Goal: Task Accomplishment & Management: Manage account settings

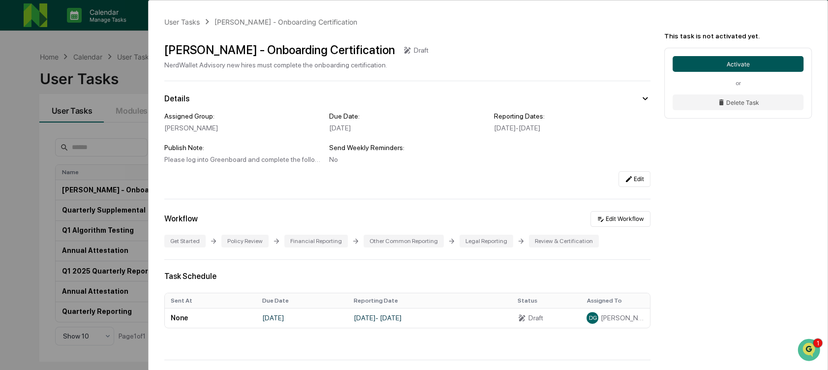
click at [509, 67] on button "Activate" at bounding box center [738, 64] width 131 height 16
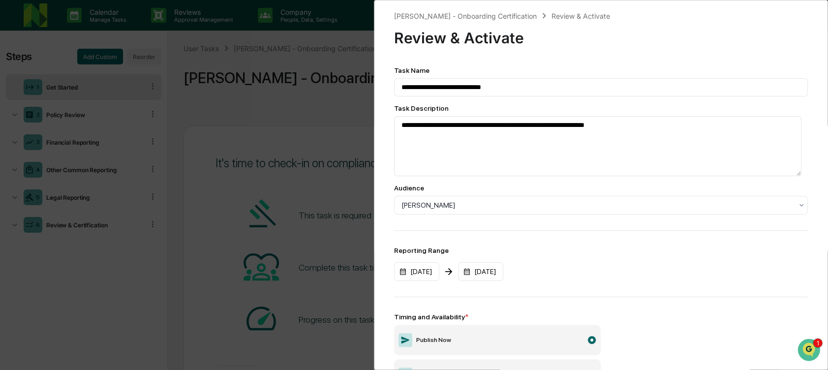
scroll to position [119, 0]
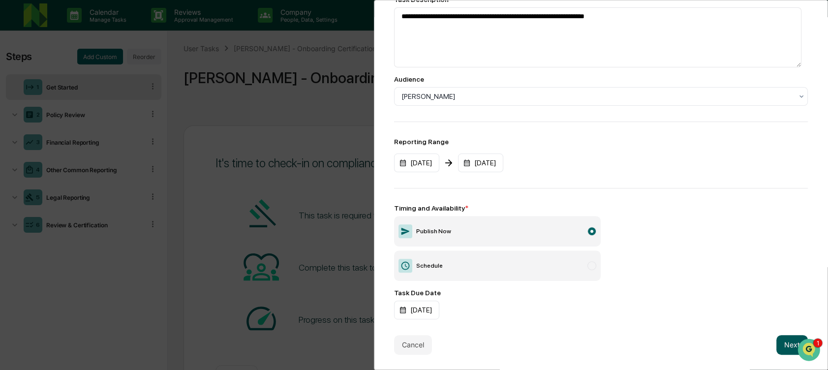
click at [509, 336] on button "Next" at bounding box center [791, 345] width 31 height 20
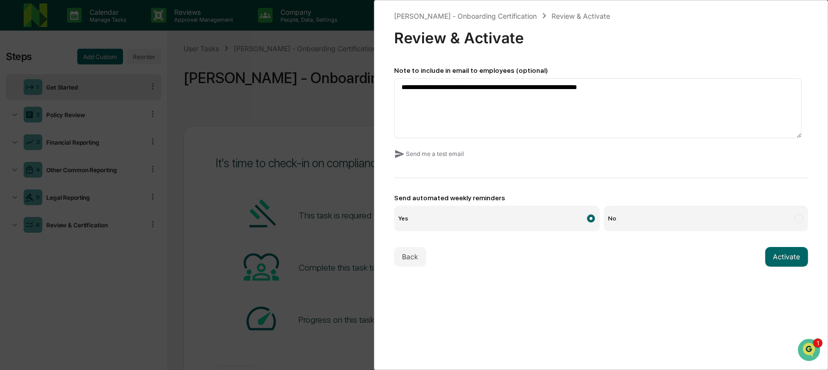
click at [509, 183] on div "**********" at bounding box center [601, 148] width 414 height 165
click at [509, 263] on button "Activate" at bounding box center [786, 257] width 43 height 20
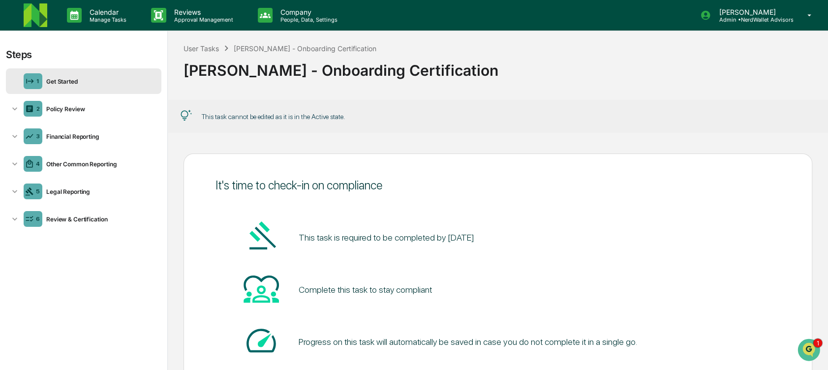
click at [38, 15] on img at bounding box center [36, 15] width 24 height 24
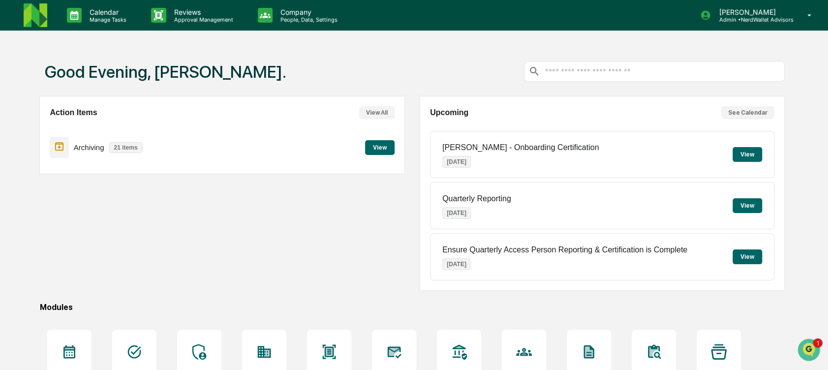
scroll to position [106, 0]
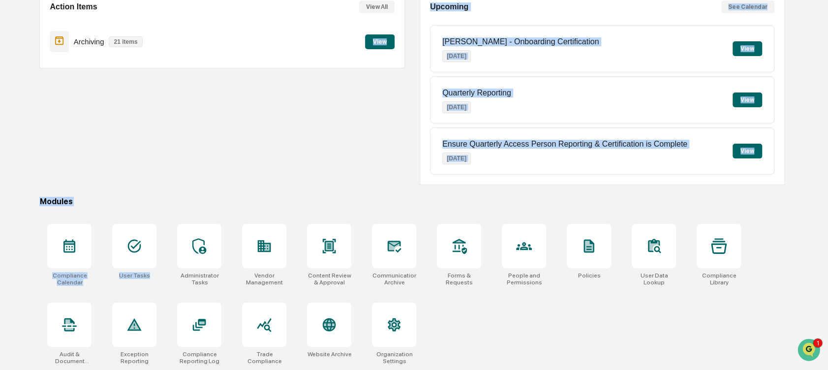
drag, startPoint x: 193, startPoint y: 232, endPoint x: 153, endPoint y: 142, distance: 98.3
click at [153, 142] on div "Good Evening, Christopher. Action Items View All Archiving 21 items View Upcomi…" at bounding box center [412, 155] width 775 height 429
click at [153, 142] on div "Action Items View All Archiving 21 items View" at bounding box center [221, 87] width 365 height 195
click at [123, 209] on div "Good Evening, Christopher. Action Items View All Archiving 21 items View Upcomi…" at bounding box center [412, 155] width 775 height 429
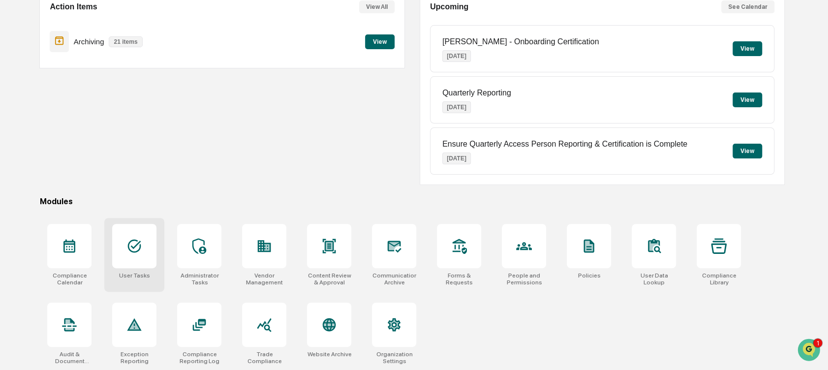
click at [131, 240] on icon at bounding box center [134, 246] width 13 height 13
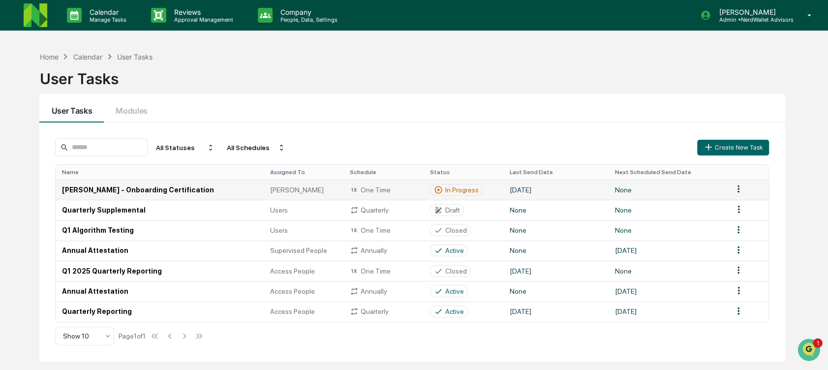
click at [122, 181] on td "[PERSON_NAME] - Onboarding Certification" at bounding box center [160, 190] width 209 height 20
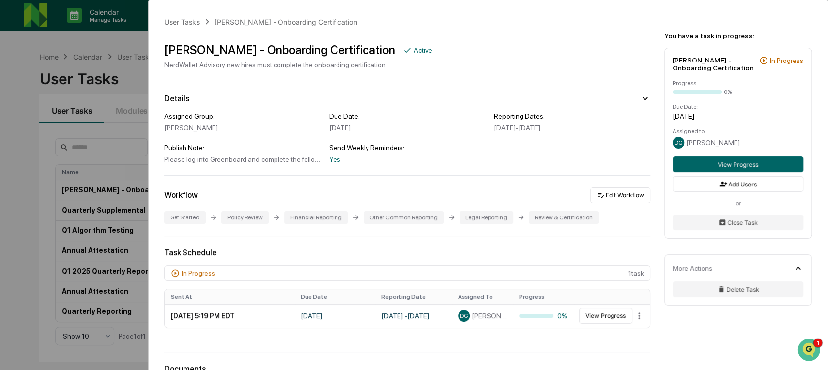
drag, startPoint x: 751, startPoint y: 228, endPoint x: 695, endPoint y: 252, distance: 60.9
click at [695, 252] on div "You have a task in progress: Deana - Onboarding Certification In Progress Progr…" at bounding box center [739, 160] width 175 height 321
click at [718, 289] on icon at bounding box center [721, 289] width 8 height 8
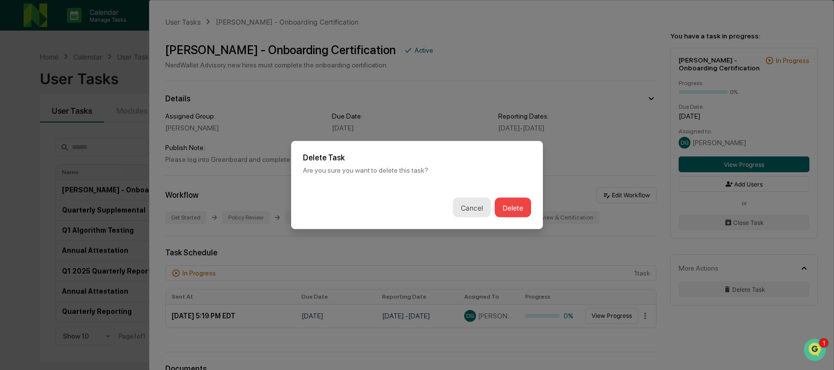
click at [470, 212] on button "Cancel" at bounding box center [472, 208] width 38 height 20
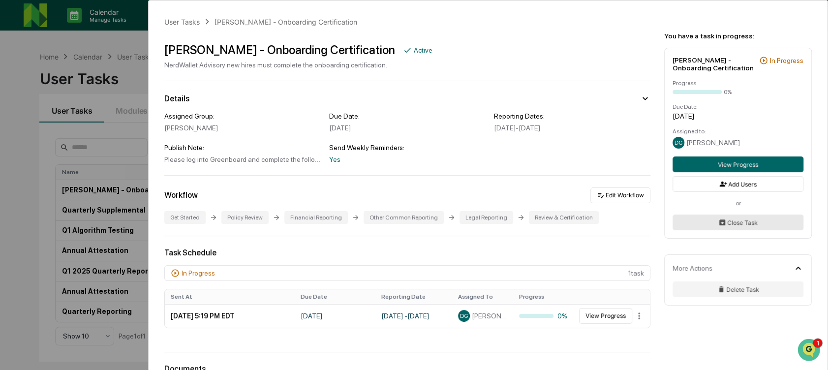
click at [712, 226] on button "Close Task" at bounding box center [738, 222] width 131 height 16
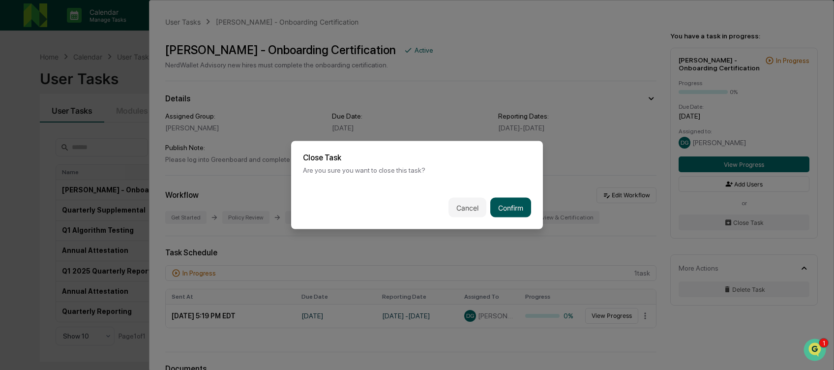
click at [512, 206] on button "Confirm" at bounding box center [510, 208] width 41 height 20
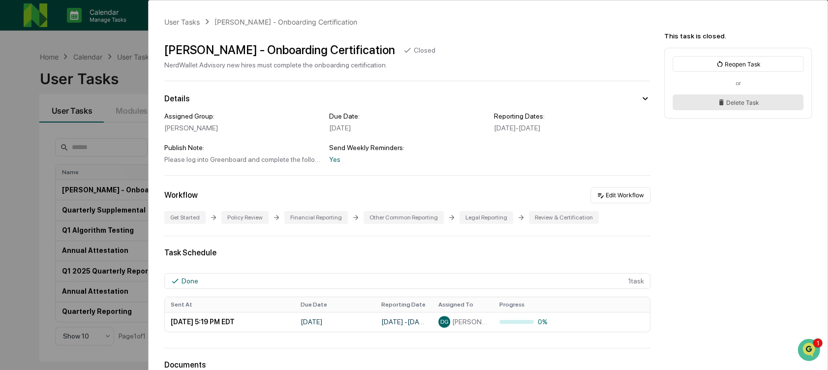
click at [755, 100] on button "Delete Task" at bounding box center [738, 102] width 131 height 16
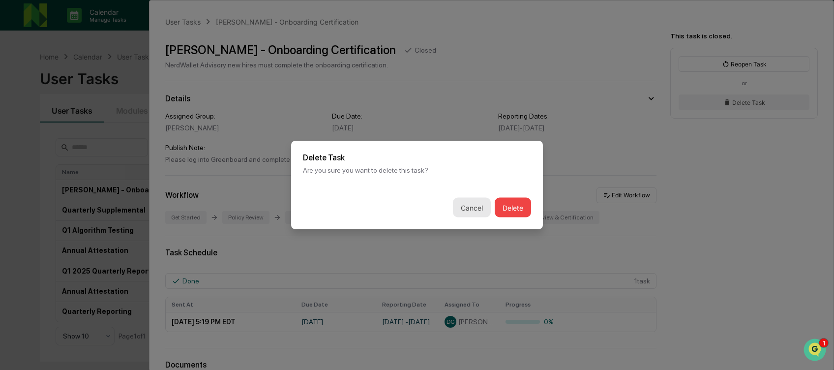
click at [477, 207] on button "Cancel" at bounding box center [472, 208] width 38 height 20
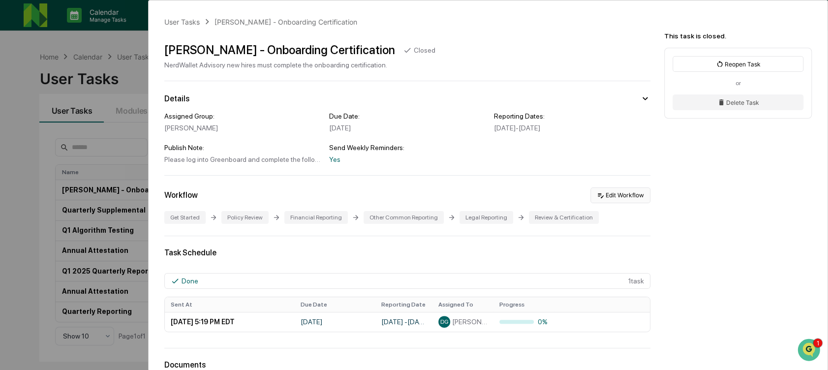
click at [608, 201] on button "Edit Workflow" at bounding box center [620, 195] width 60 height 16
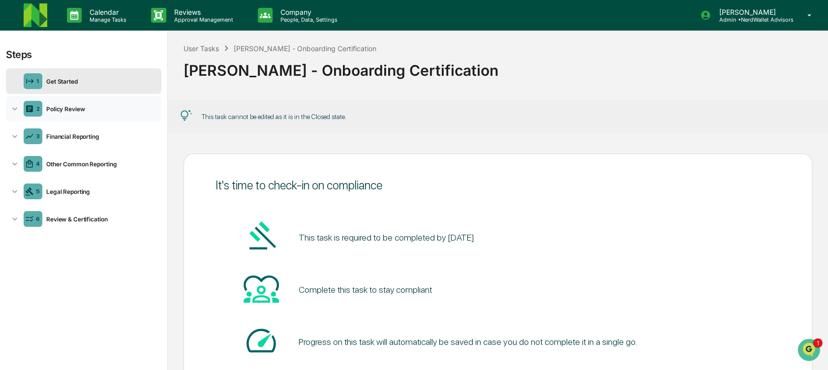
click at [56, 104] on div "2 Policy Review" at bounding box center [83, 109] width 155 height 26
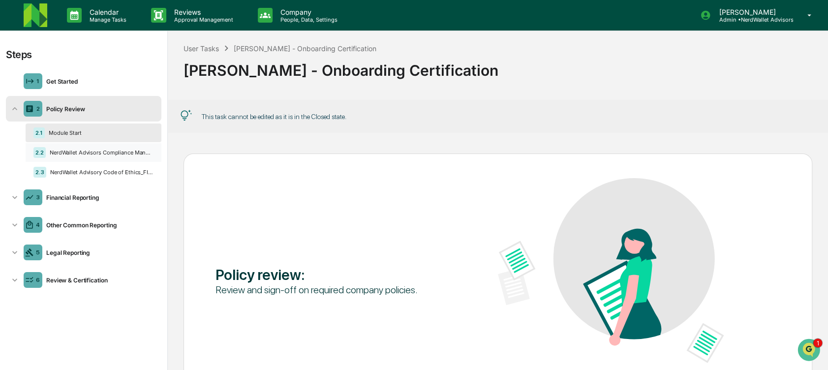
click at [110, 156] on div "2.2 NerdWallet Advisors Compliance Manual_FINAL_1.13.2025" at bounding box center [94, 152] width 136 height 19
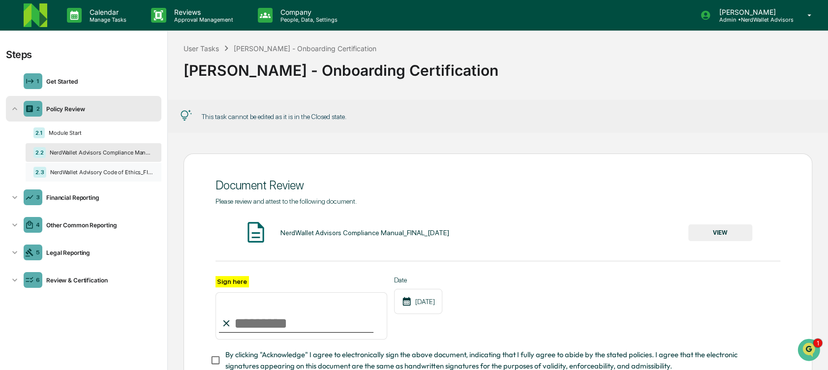
click at [109, 175] on div "NerdWallet Advisory Code of Ethics_FINAL_1.13.2025" at bounding box center [99, 172] width 107 height 7
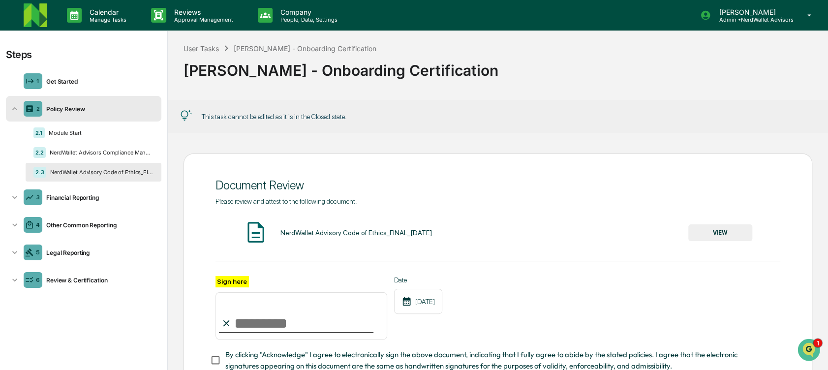
click at [47, 9] on link at bounding box center [41, 15] width 35 height 31
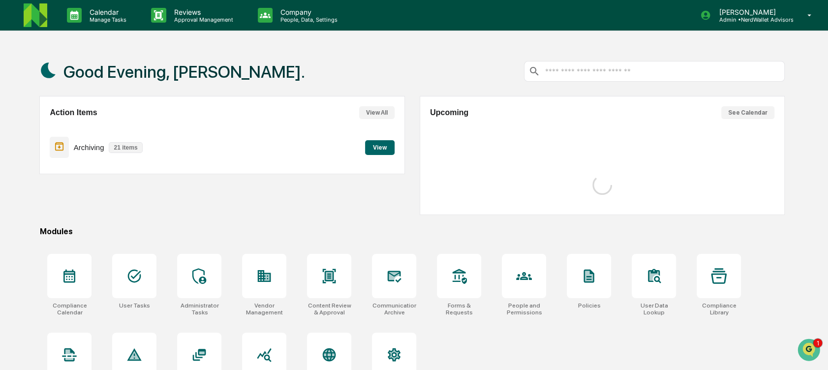
scroll to position [106, 0]
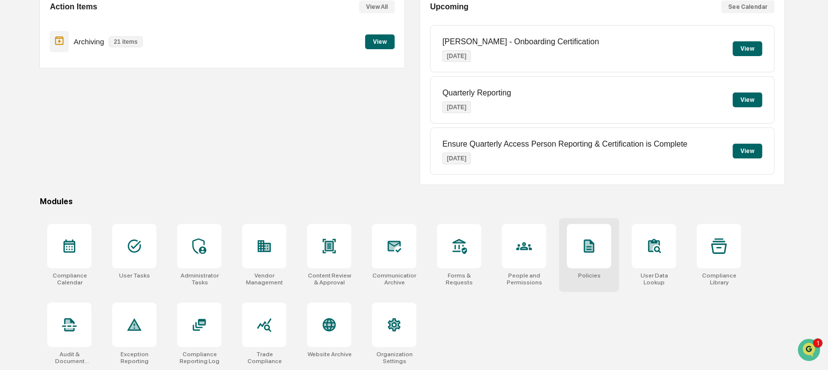
click at [589, 252] on icon at bounding box center [589, 246] width 16 height 16
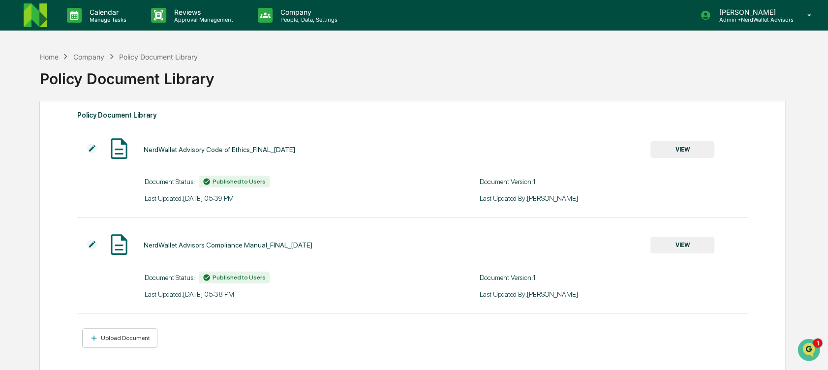
scroll to position [47, 0]
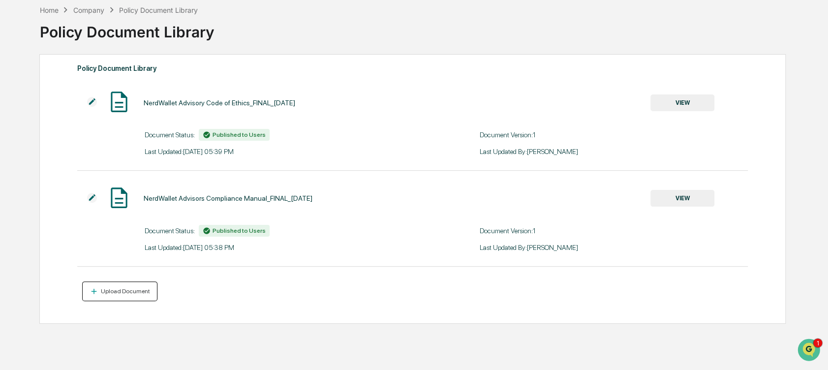
click at [140, 294] on div "Upload Document" at bounding box center [124, 291] width 51 height 7
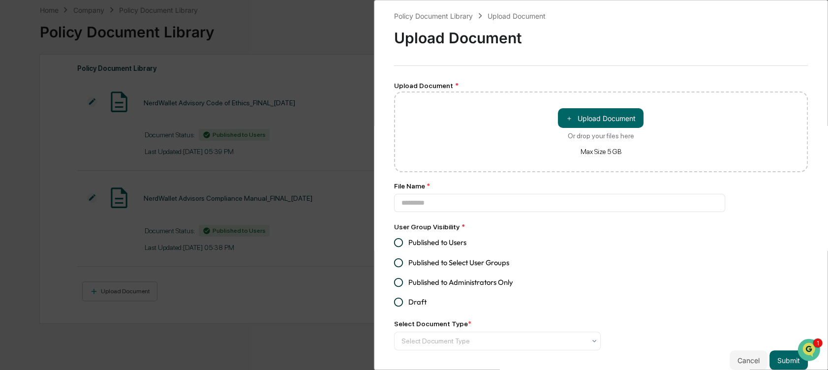
click at [424, 243] on span "Published to Users" at bounding box center [437, 242] width 58 height 11
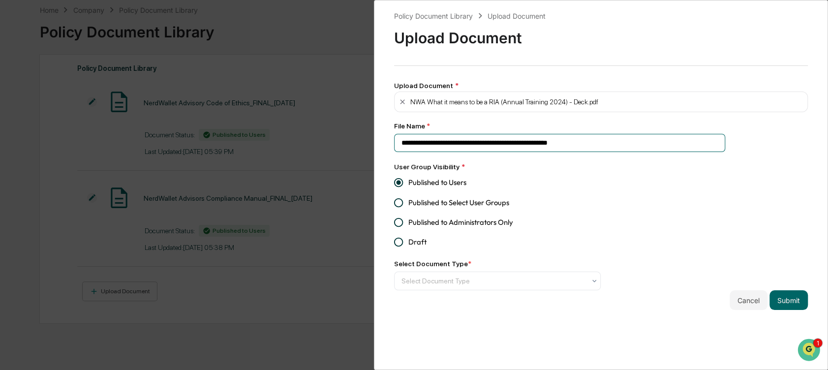
click at [602, 146] on input "**********" at bounding box center [559, 143] width 331 height 18
type input "**********"
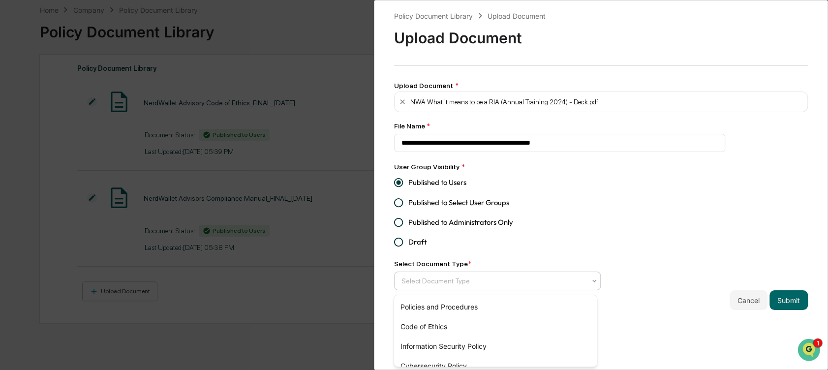
click at [544, 280] on div at bounding box center [493, 281] width 184 height 10
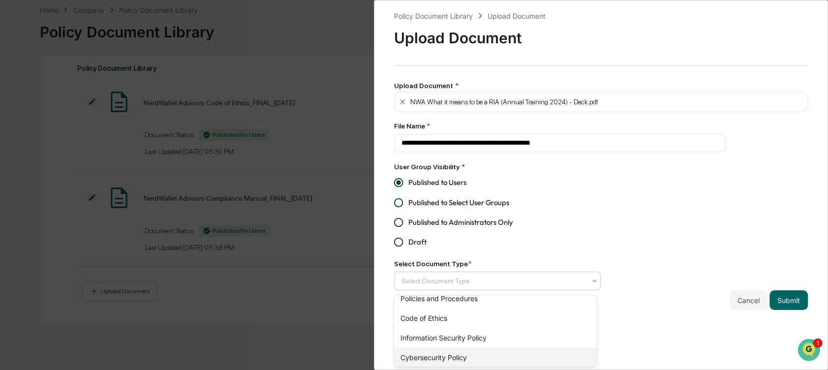
scroll to position [0, 0]
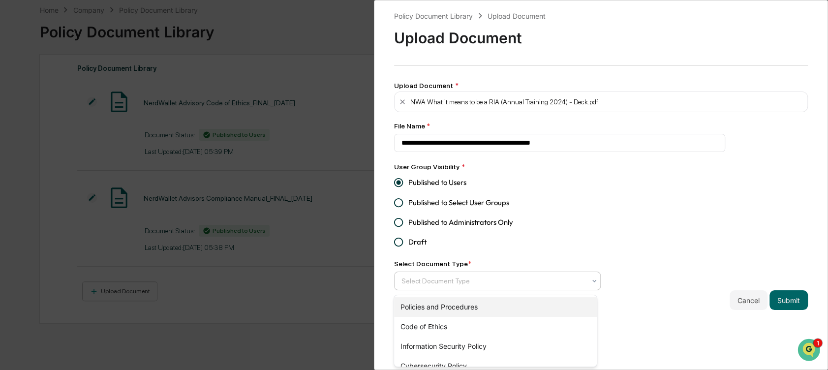
click at [517, 308] on div "Policies and Procedures" at bounding box center [495, 307] width 203 height 20
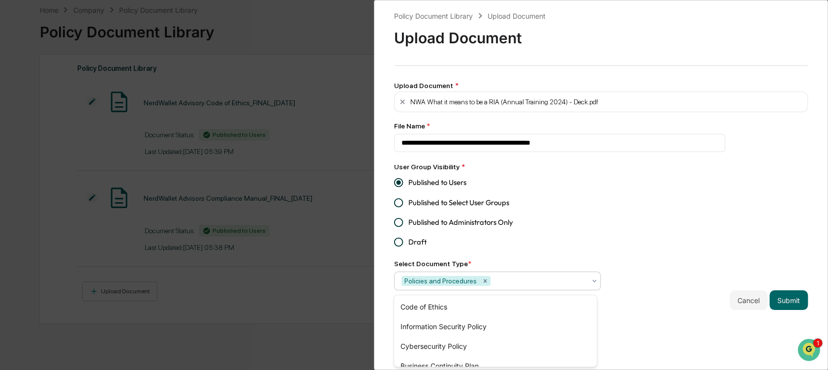
click at [632, 264] on div "**********" at bounding box center [601, 160] width 414 height 300
click at [537, 285] on div at bounding box center [538, 281] width 93 height 10
click at [612, 250] on div "**********" at bounding box center [601, 160] width 414 height 300
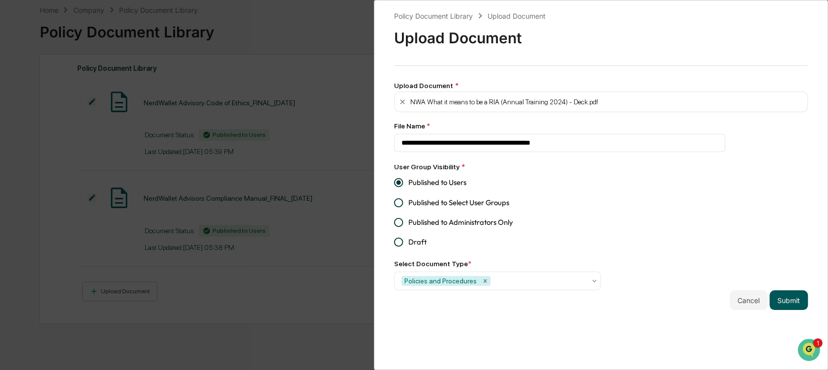
click at [780, 303] on button "Submit" at bounding box center [788, 300] width 38 height 20
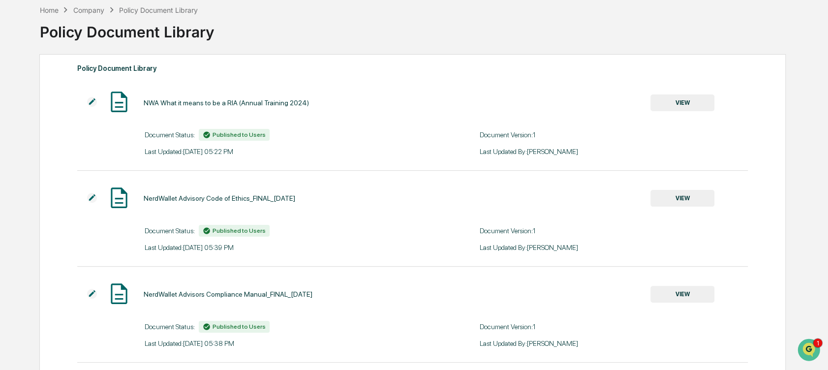
scroll to position [0, 0]
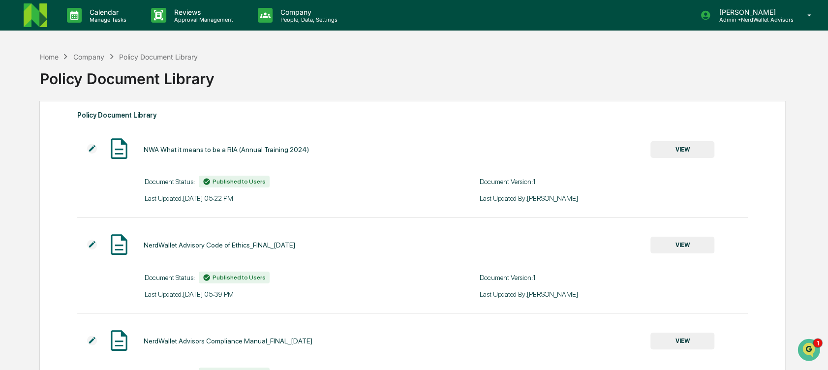
click at [28, 14] on img at bounding box center [36, 15] width 24 height 24
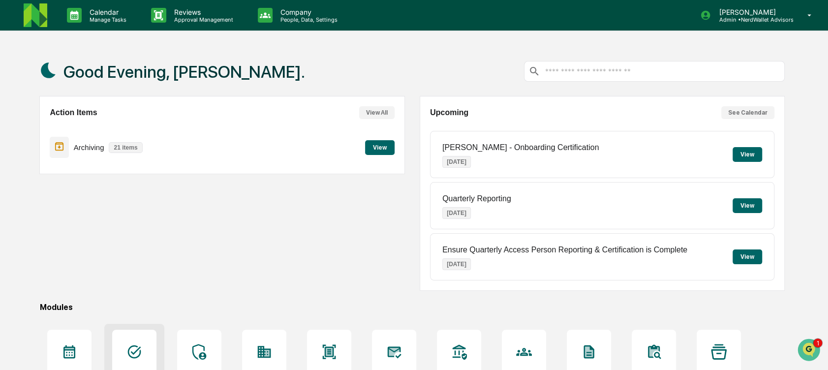
click at [136, 345] on icon at bounding box center [134, 351] width 13 height 13
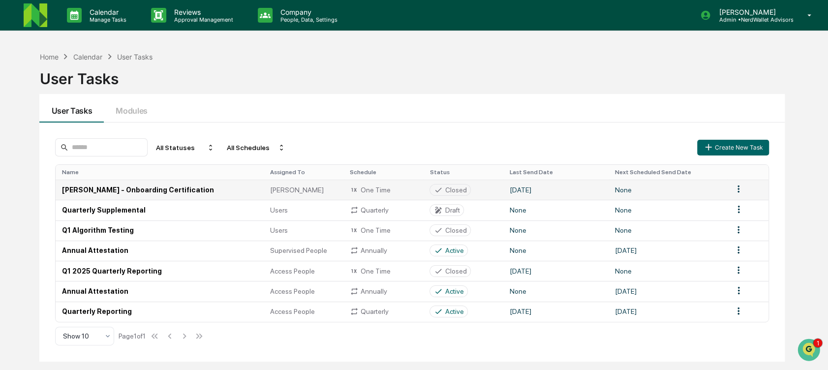
click at [542, 191] on td "[DATE]" at bounding box center [555, 190] width 105 height 20
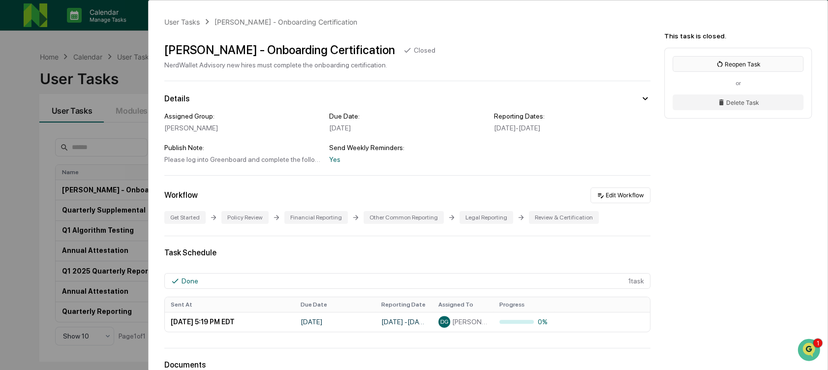
click at [746, 56] on button "Reopen Task" at bounding box center [738, 64] width 131 height 16
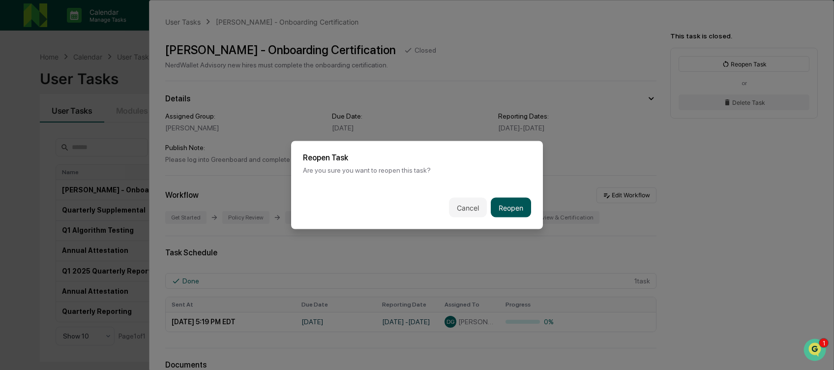
click at [510, 205] on button "Reopen" at bounding box center [511, 208] width 40 height 20
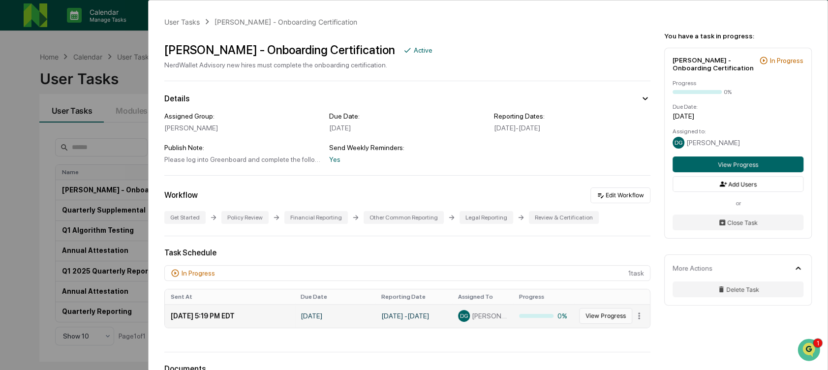
click at [598, 312] on button "View Progress" at bounding box center [605, 316] width 53 height 16
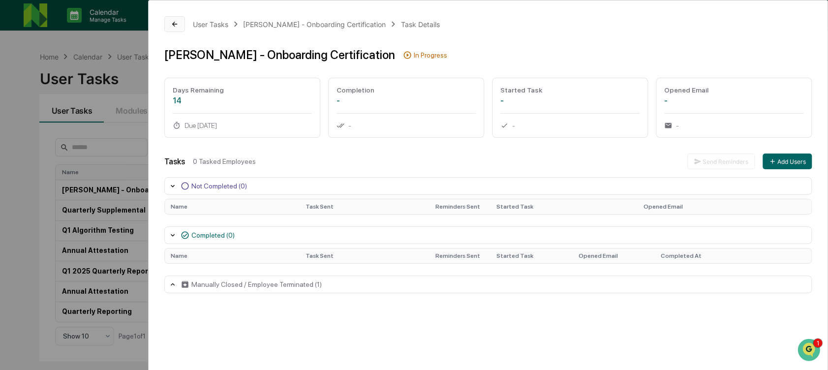
click at [173, 21] on icon at bounding box center [175, 24] width 8 height 8
